Goal: Task Accomplishment & Management: Manage account settings

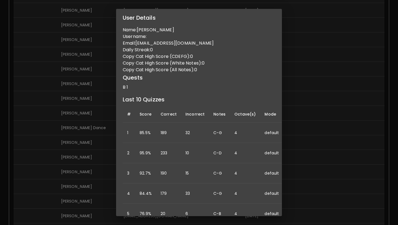
click at [85, 122] on div "User Details Name: [PERSON_NAME] Username: Email: [EMAIL_ADDRESS][DOMAIN_NAME] …" at bounding box center [199, 112] width 398 height 225
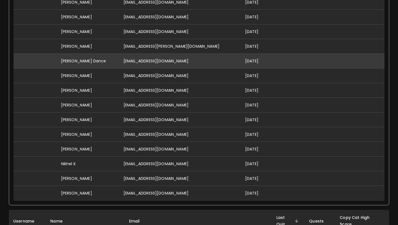
scroll to position [262, 0]
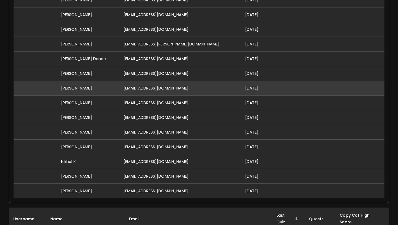
click at [181, 89] on td "[EMAIL_ADDRESS][DOMAIN_NAME]" at bounding box center [180, 88] width 122 height 15
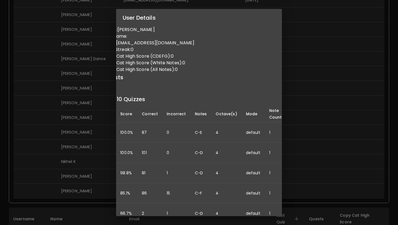
scroll to position [0, 48]
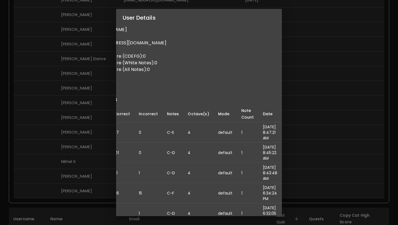
click at [103, 122] on div "User Details Name: [PERSON_NAME] Username: Email: [EMAIL_ADDRESS][DOMAIN_NAME] …" at bounding box center [199, 112] width 398 height 225
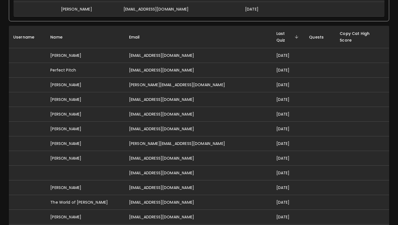
scroll to position [673, 0]
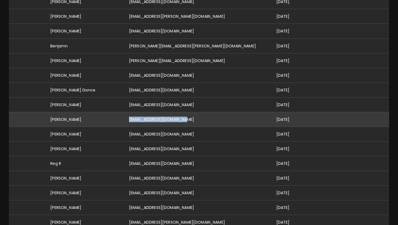
drag, startPoint x: 197, startPoint y: 114, endPoint x: 137, endPoint y: 112, distance: 60.0
click at [137, 112] on td "[EMAIL_ADDRESS][DOMAIN_NAME]" at bounding box center [198, 119] width 147 height 15
copy td "[EMAIL_ADDRESS][DOMAIN_NAME]"
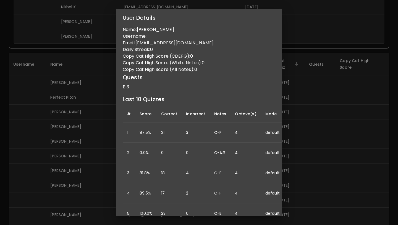
scroll to position [0, 0]
drag, startPoint x: 199, startPoint y: 42, endPoint x: 137, endPoint y: 45, distance: 61.8
click at [137, 45] on p "Email: [EMAIL_ADDRESS][DOMAIN_NAME]" at bounding box center [199, 43] width 153 height 7
copy p "[EMAIL_ADDRESS][DOMAIN_NAME]"
click at [81, 81] on div "User Details Name: [PERSON_NAME] Username: Email: [EMAIL_ADDRESS][DOMAIN_NAME] …" at bounding box center [199, 112] width 398 height 225
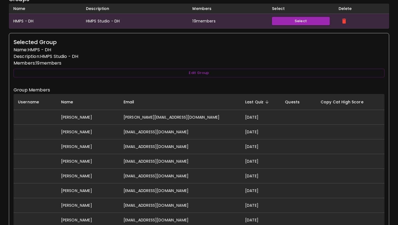
scroll to position [42, 0]
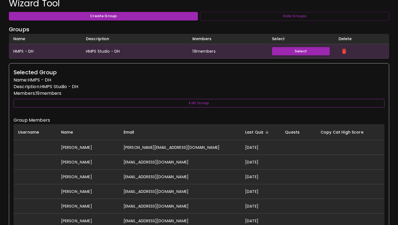
click at [175, 102] on button "Edit Group" at bounding box center [199, 103] width 371 height 9
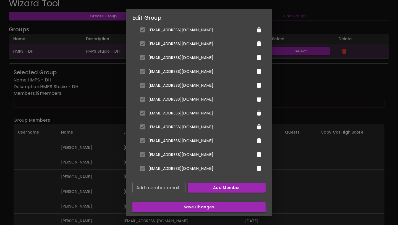
scroll to position [184, 0]
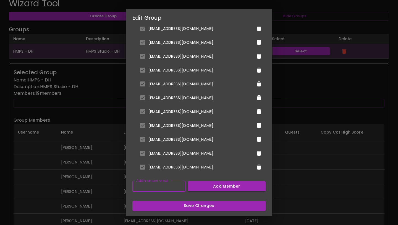
click at [173, 188] on input "Add member email" at bounding box center [158, 185] width 53 height 11
paste input "[EMAIL_ADDRESS][DOMAIN_NAME]"
type input "[EMAIL_ADDRESS][DOMAIN_NAME]"
click at [199, 186] on button "Add Member" at bounding box center [227, 186] width 78 height 10
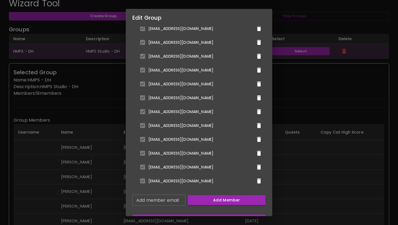
scroll to position [198, 0]
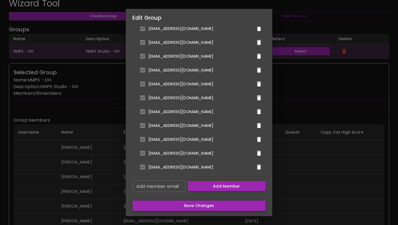
click at [190, 205] on button "Save Changes" at bounding box center [198, 205] width 133 height 10
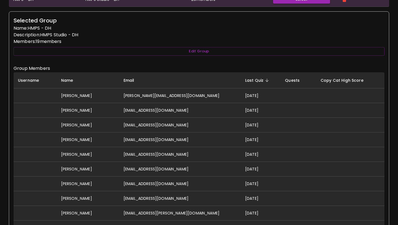
scroll to position [91, 0]
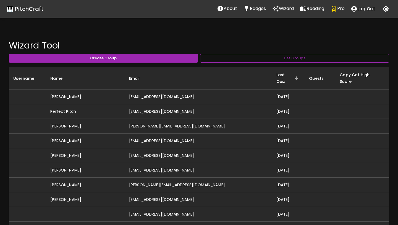
click at [264, 58] on button "List Groups" at bounding box center [294, 58] width 189 height 9
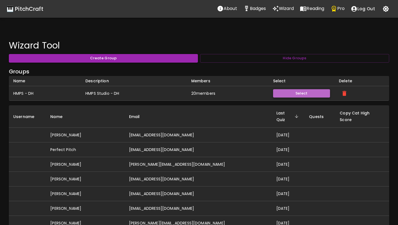
click at [284, 90] on button "Select" at bounding box center [301, 93] width 57 height 9
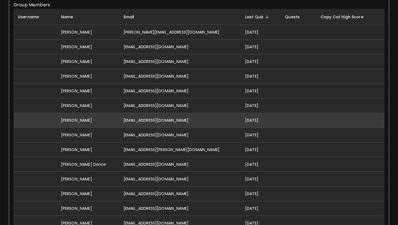
scroll to position [157, 0]
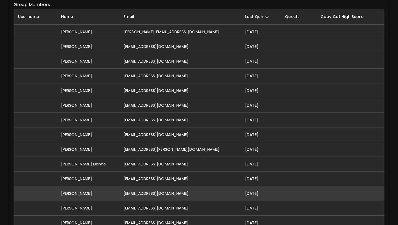
click at [161, 189] on td "[EMAIL_ADDRESS][DOMAIN_NAME]" at bounding box center [180, 193] width 122 height 15
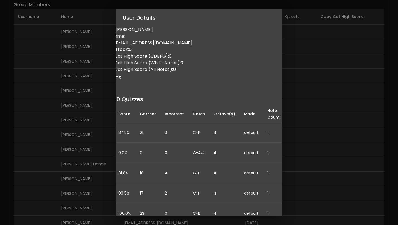
scroll to position [0, 0]
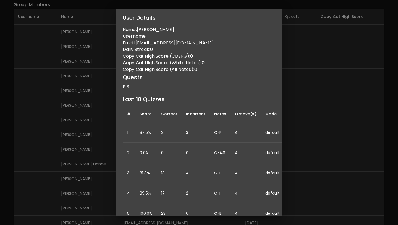
click at [308, 51] on div "User Details Name: [PERSON_NAME] Username: Email: [EMAIL_ADDRESS][DOMAIN_NAME] …" at bounding box center [199, 112] width 398 height 225
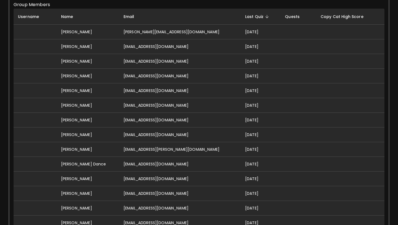
scroll to position [0, 0]
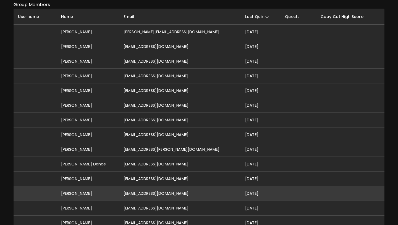
click at [84, 190] on td "[PERSON_NAME]" at bounding box center [88, 193] width 63 height 15
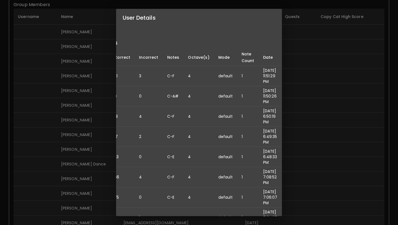
scroll to position [57, 0]
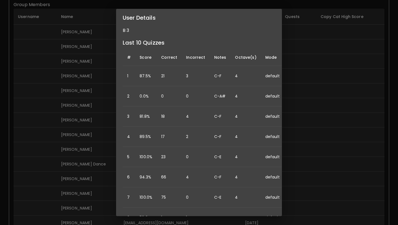
click at [300, 83] on div "User Details Name: [PERSON_NAME] Username: Email: [EMAIL_ADDRESS][DOMAIN_NAME] …" at bounding box center [199, 112] width 398 height 225
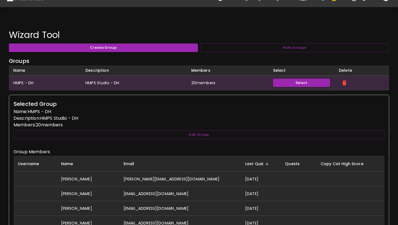
scroll to position [0, 0]
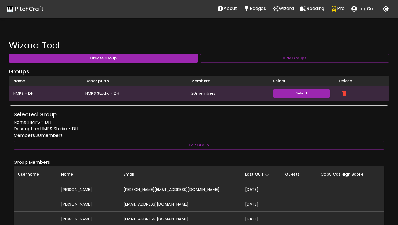
click at [26, 9] on div "🎹 PitchCraft" at bounding box center [25, 8] width 37 height 9
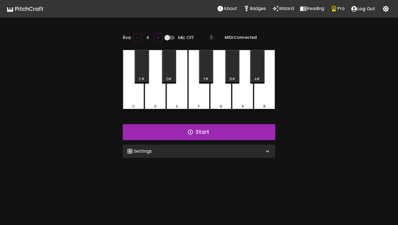
click at [214, 151] on div "🎛️ Settings" at bounding box center [195, 151] width 137 height 7
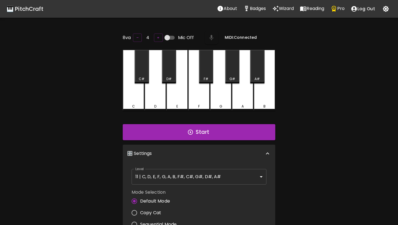
click at [214, 151] on div "🎛️ Settings" at bounding box center [195, 153] width 137 height 7
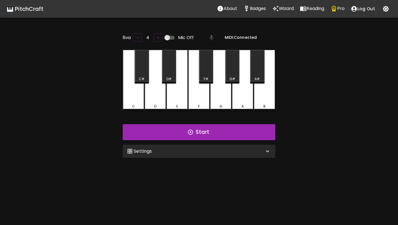
click at [214, 151] on div "🎛️ Settings" at bounding box center [195, 151] width 137 height 7
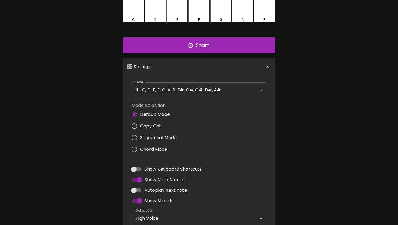
scroll to position [141, 0]
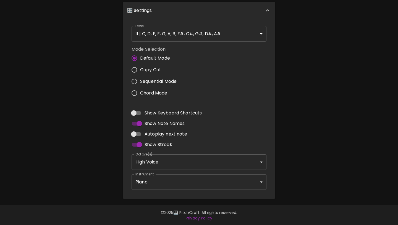
click at [236, 179] on body "🎹 PitchCraft About Badges Wizard Reading Pro Log Out 8va – 4 + Mic Off MIDI: Co…" at bounding box center [199, 41] width 398 height 365
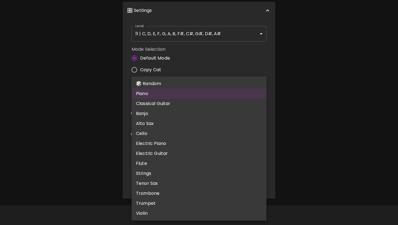
click at [301, 124] on div at bounding box center [199, 112] width 398 height 225
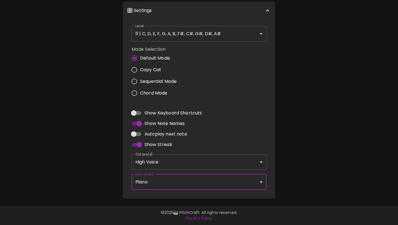
click at [233, 161] on body "🎹 PitchCraft About Badges Wizard Reading Pro Log Out 8va – 4 + Mic Off MIDI: Co…" at bounding box center [199, 41] width 398 height 365
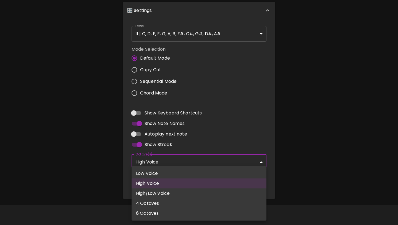
click at [233, 161] on div at bounding box center [199, 112] width 398 height 225
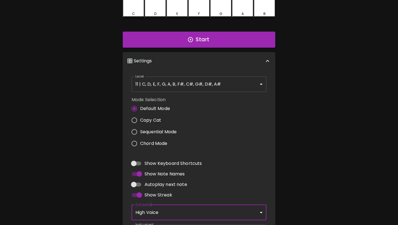
scroll to position [0, 0]
